Goal: Check status

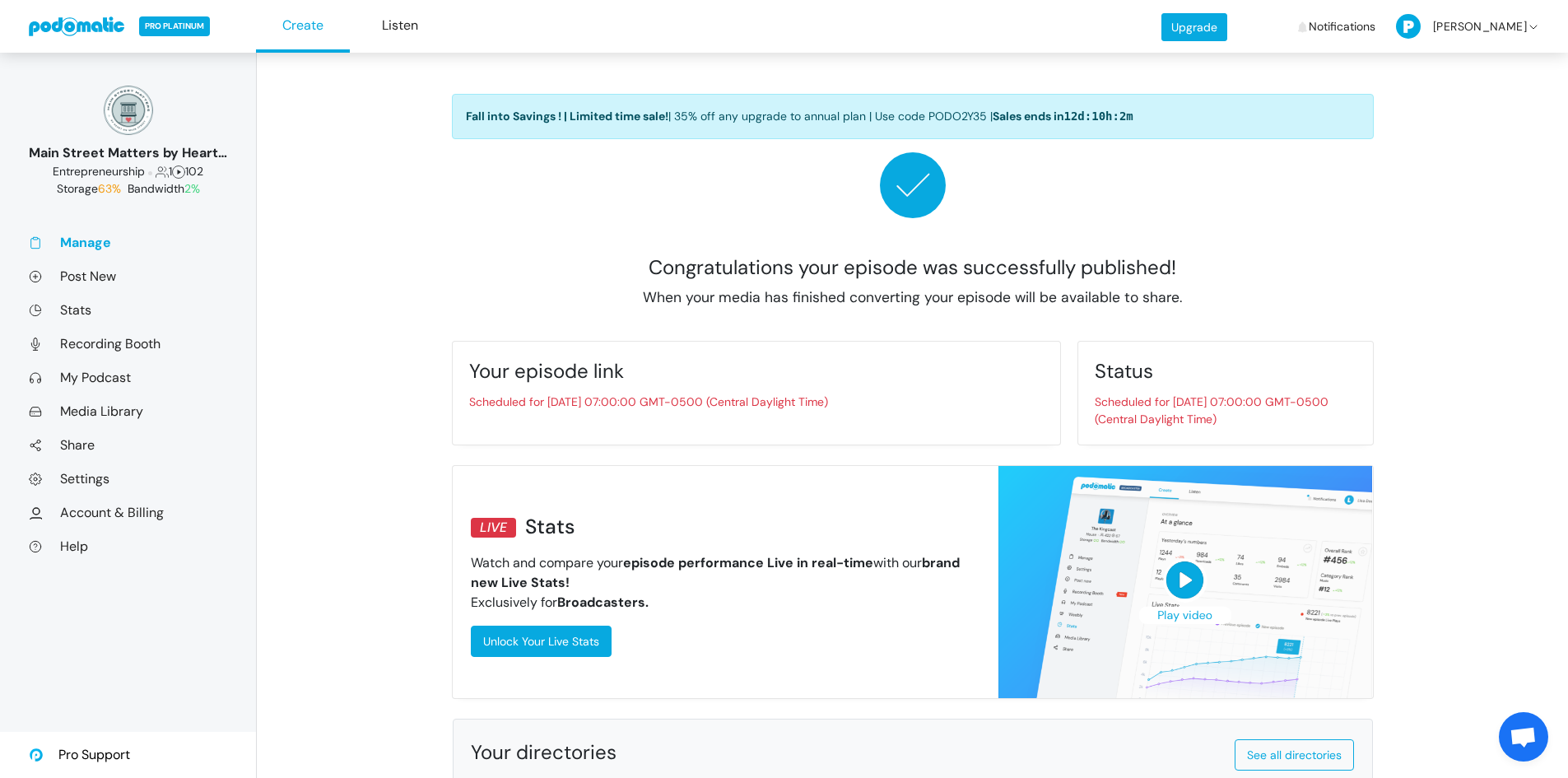
click at [99, 245] on link "Manage" at bounding box center [127, 242] width 199 height 18
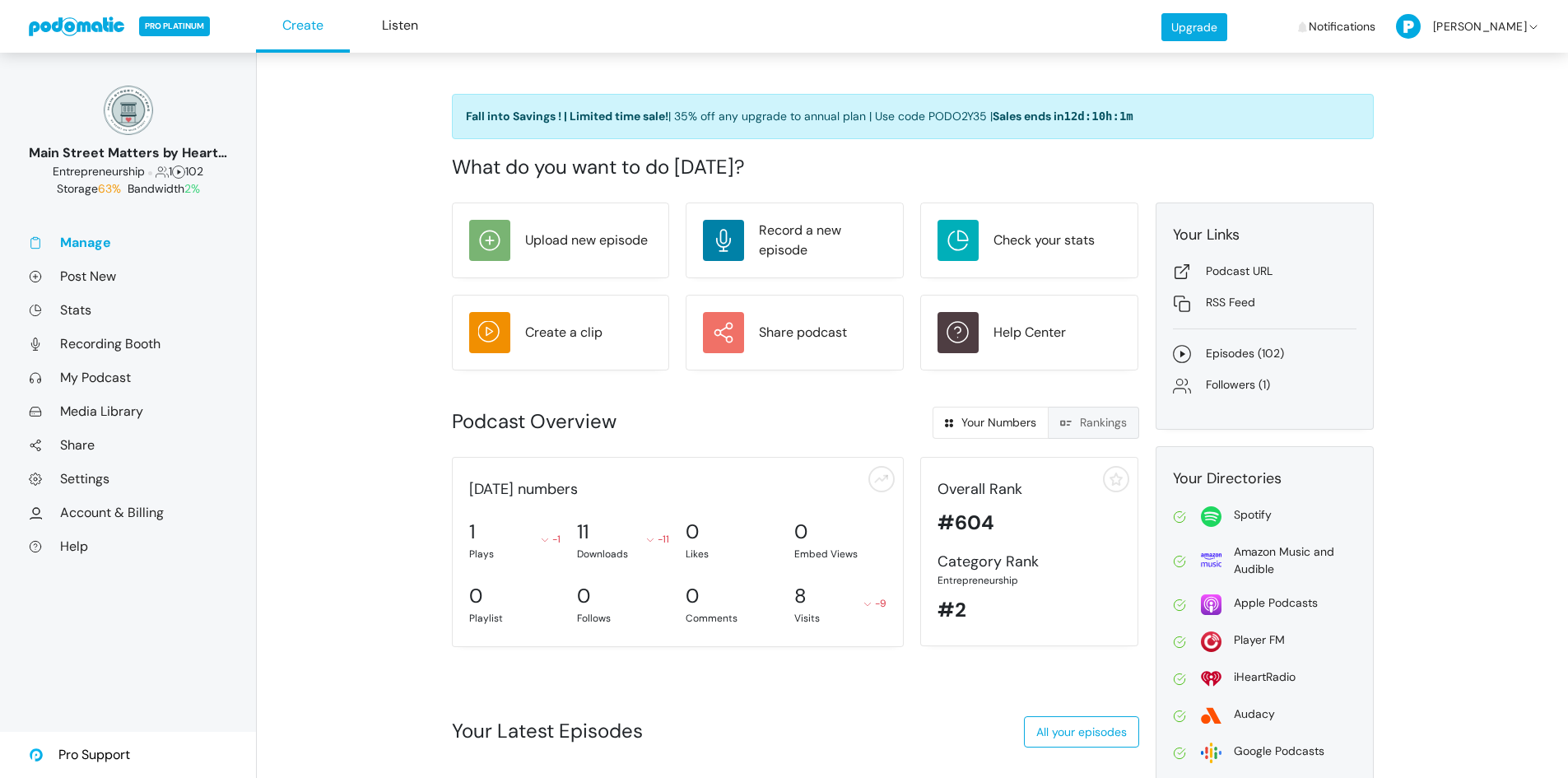
scroll to position [21, 0]
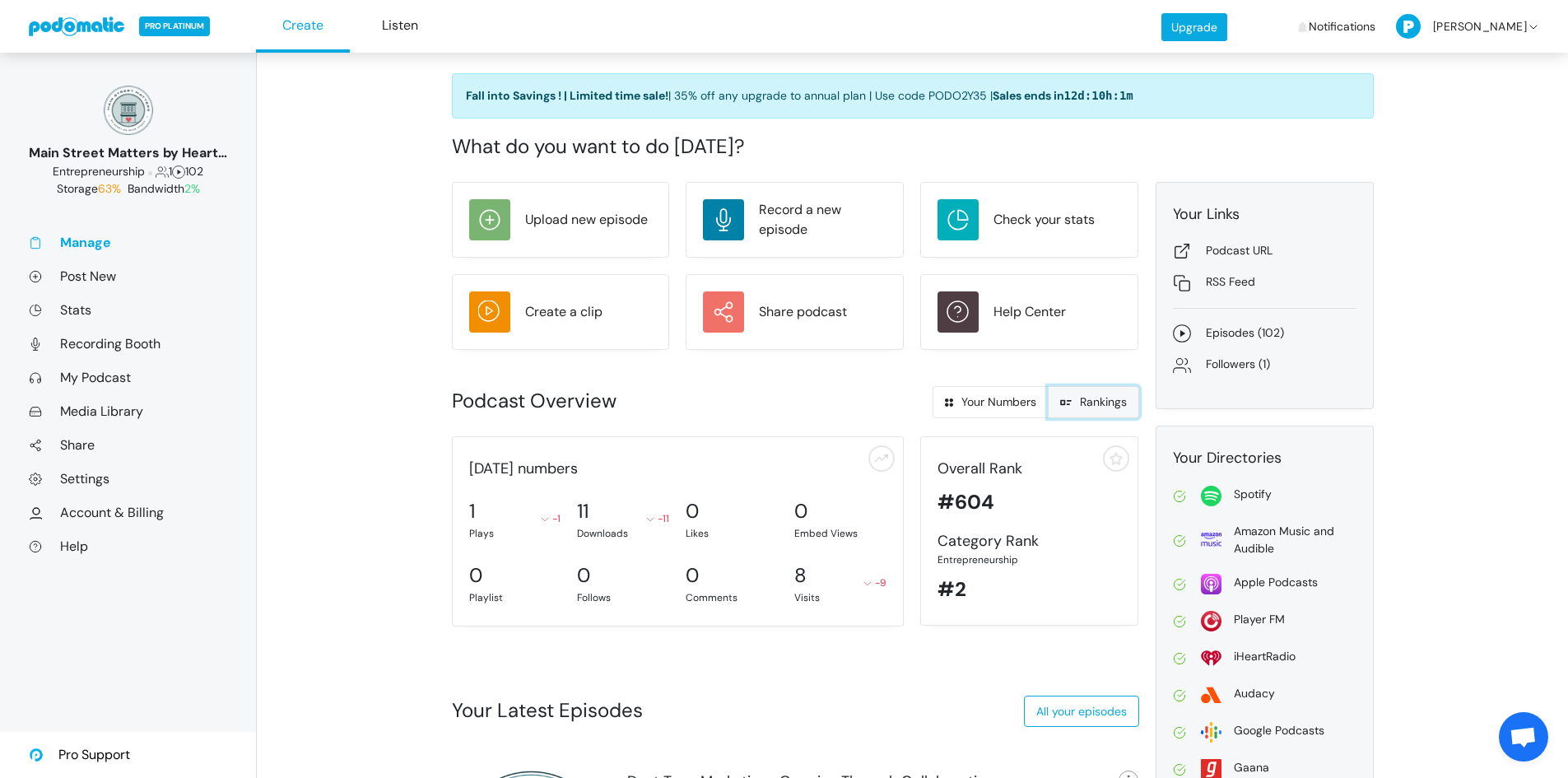
click at [1075, 401] on span at bounding box center [1070, 402] width 20 height 15
radio input "true"
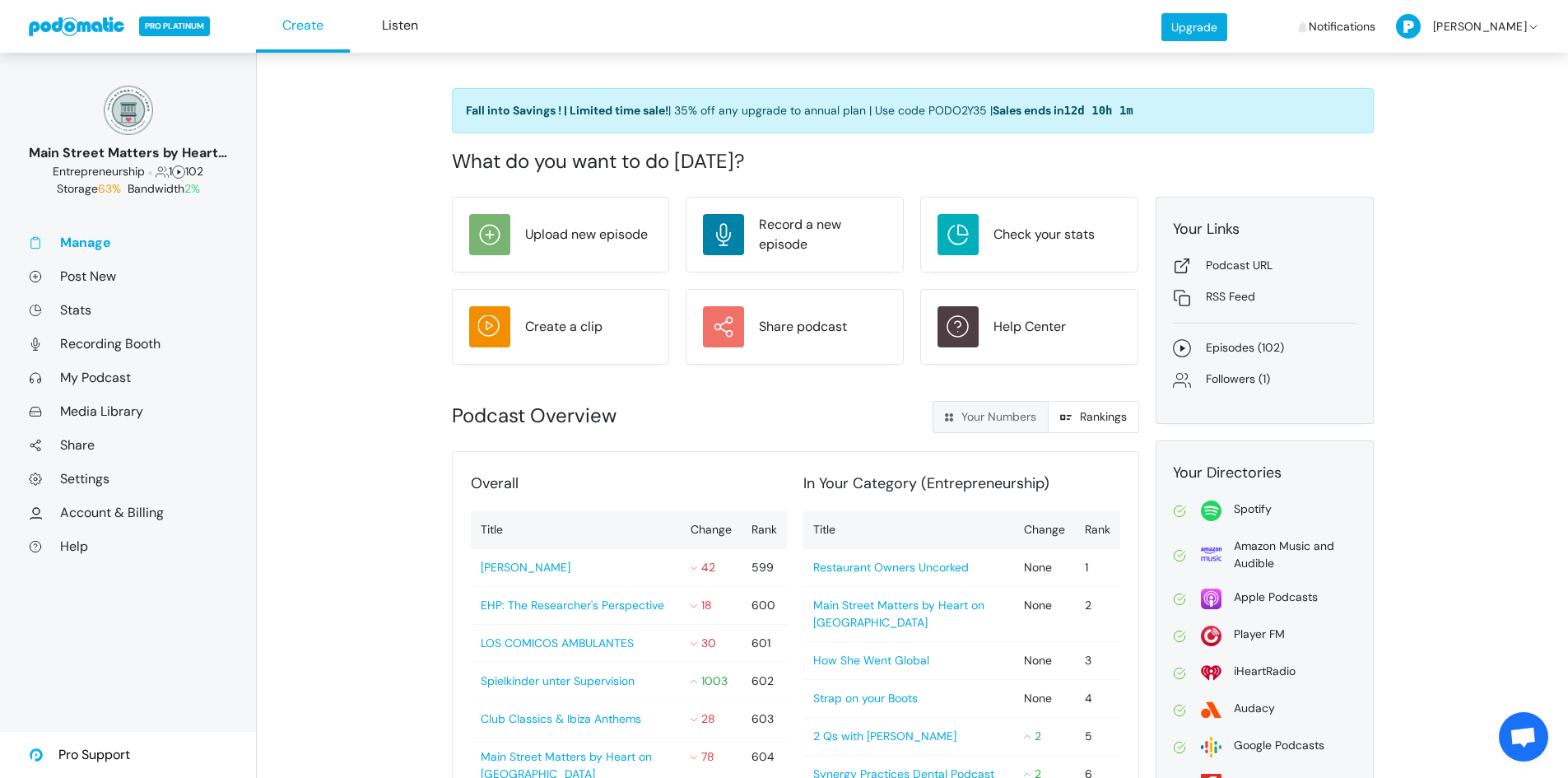
scroll to position [0, 0]
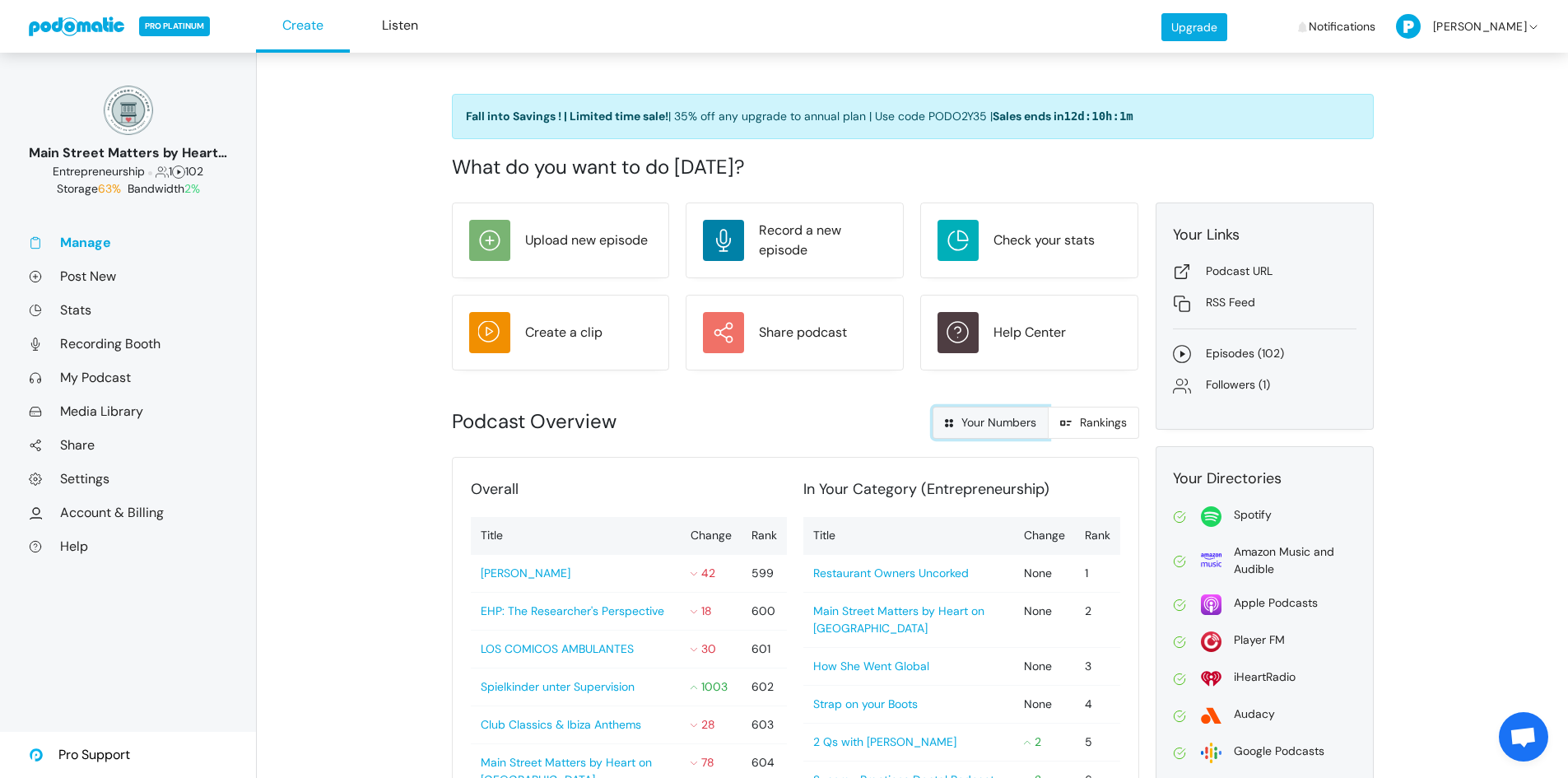
click at [994, 431] on link "Your Numbers" at bounding box center [991, 423] width 116 height 32
radio input "true"
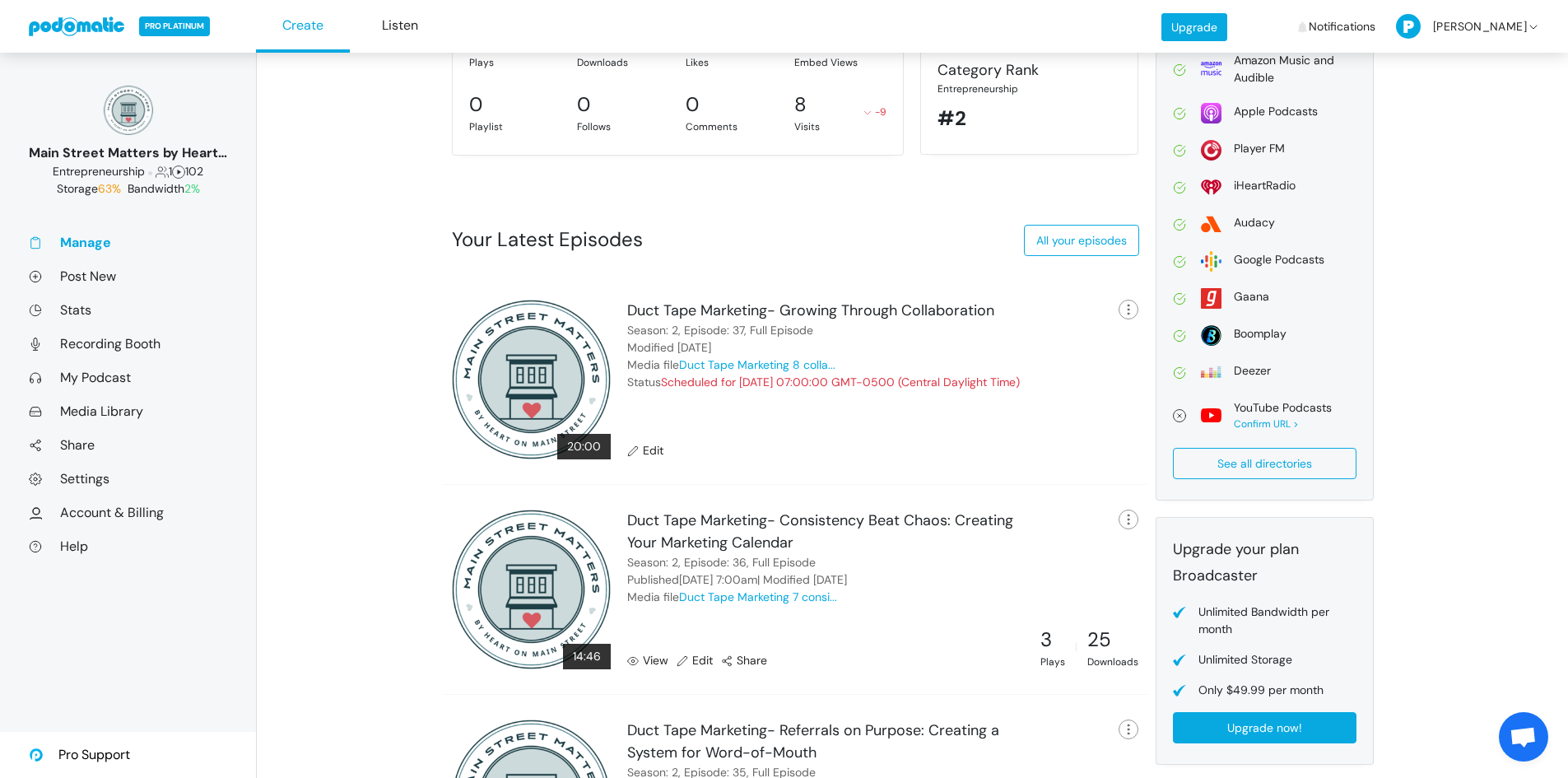
scroll to position [597, 0]
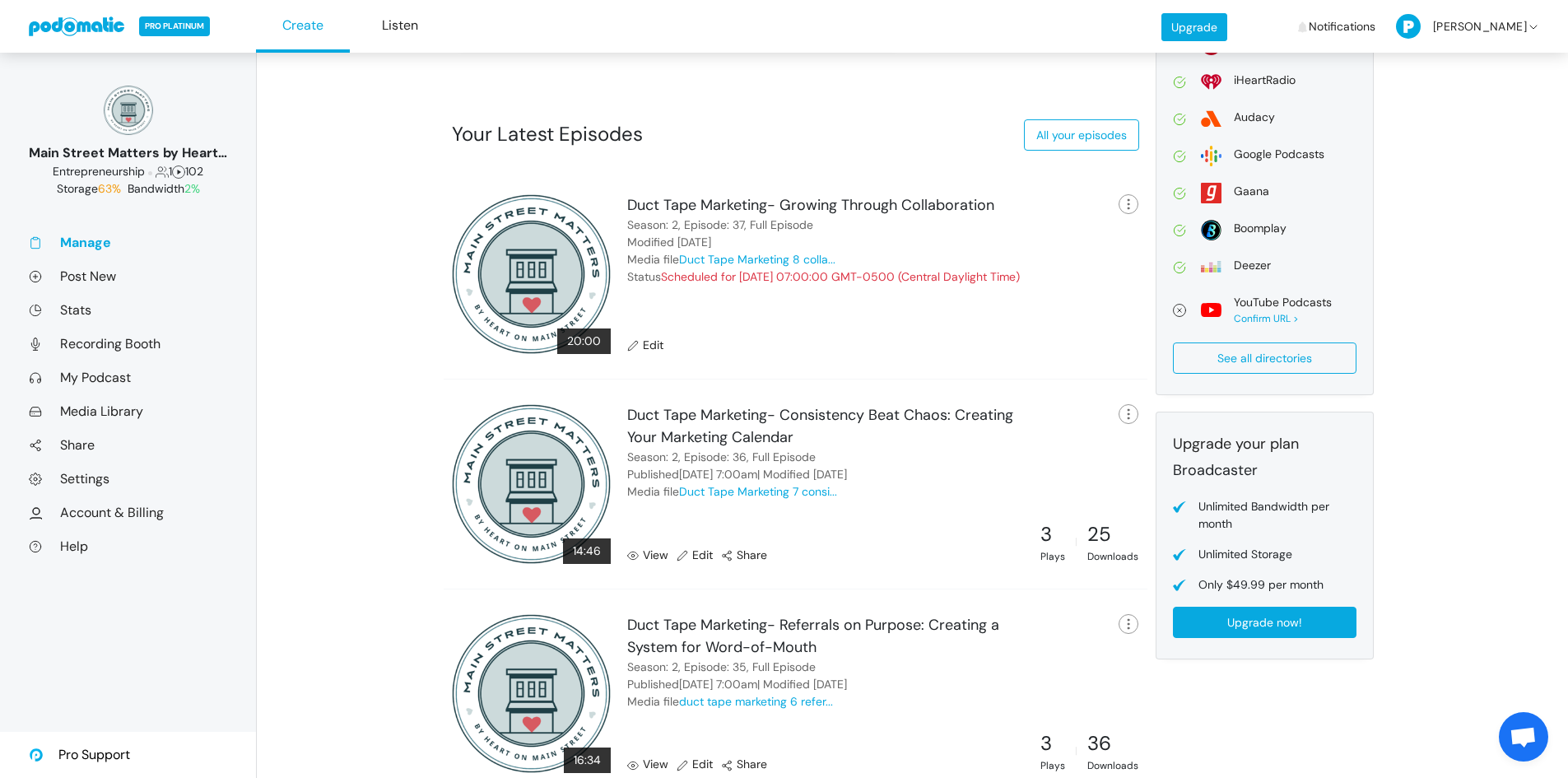
click at [660, 553] on link "View" at bounding box center [647, 555] width 41 height 18
